Goal: Check status: Check status

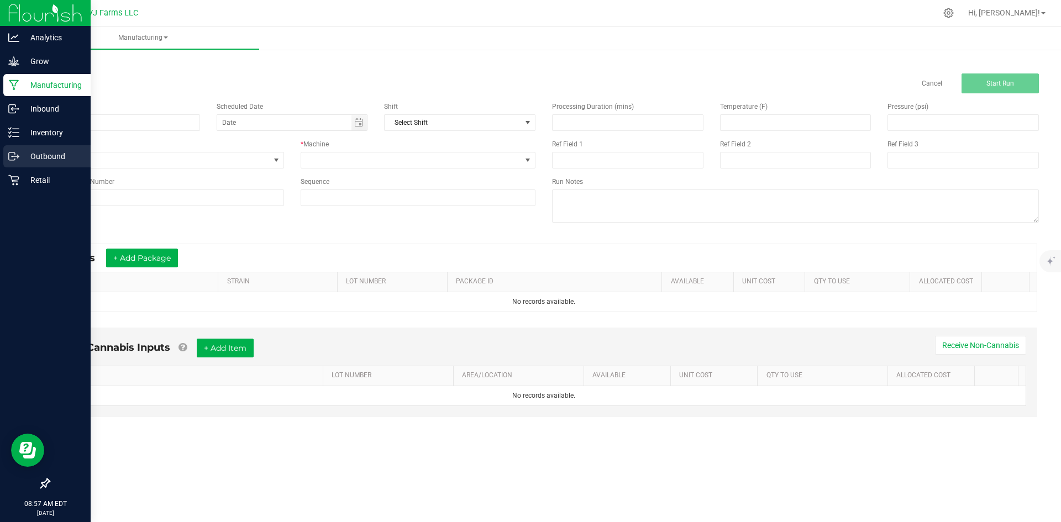
click at [17, 146] on div "Outbound" at bounding box center [46, 156] width 87 height 22
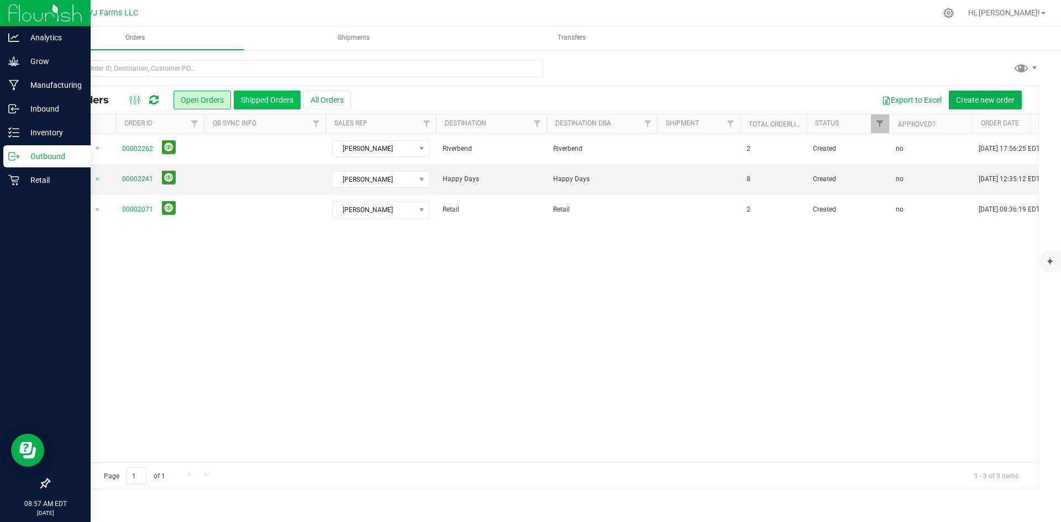
click at [291, 96] on button "Shipped Orders" at bounding box center [267, 100] width 67 height 19
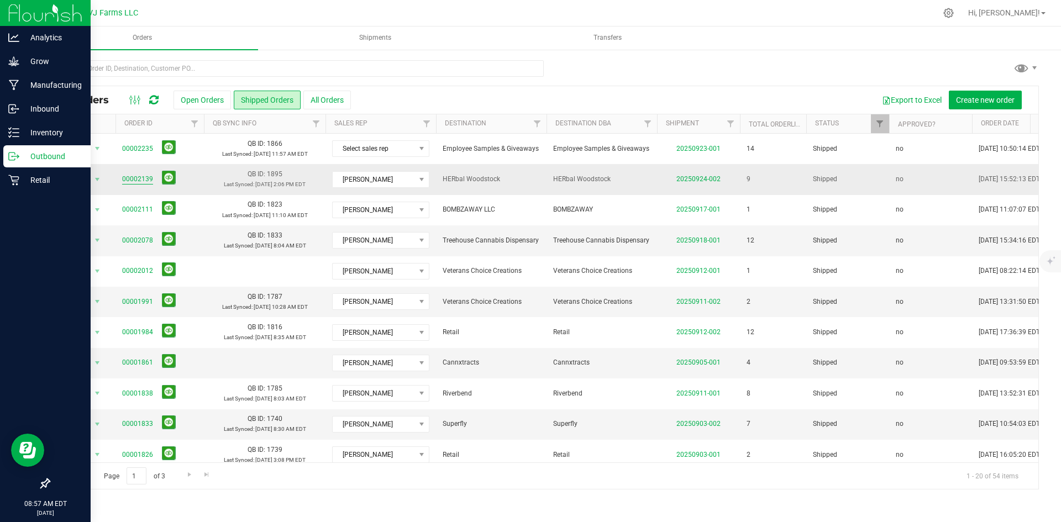
click at [134, 177] on link "00002139" at bounding box center [137, 179] width 31 height 10
